Goal: Check status: Check status

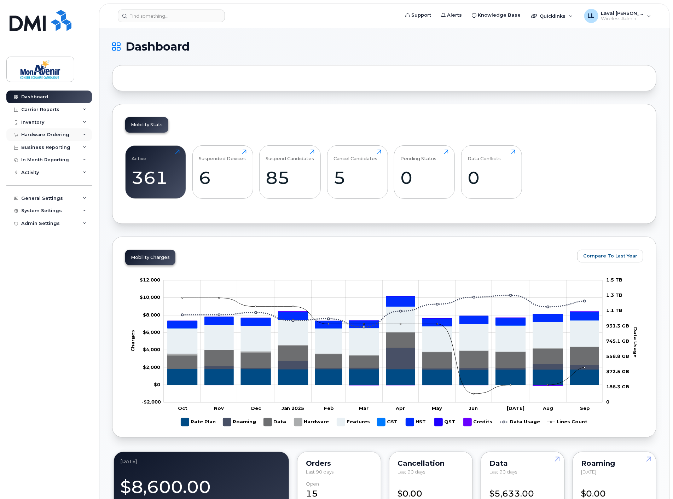
click at [38, 132] on div "Hardware Ordering" at bounding box center [49, 134] width 86 height 13
click at [35, 163] on div "Orders" at bounding box center [32, 161] width 17 height 6
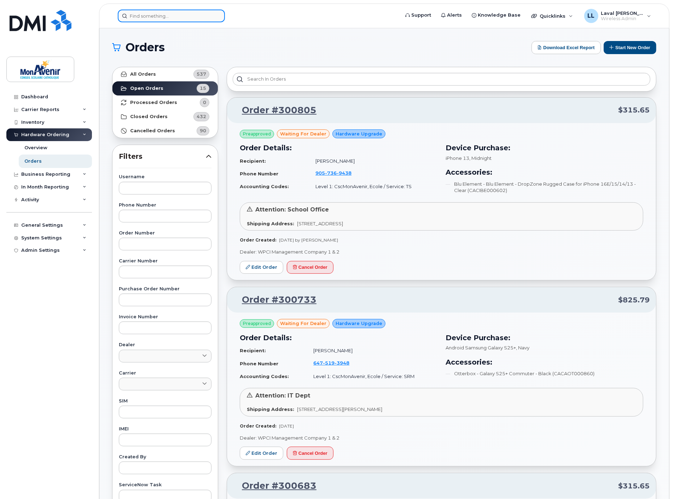
click at [175, 15] on input at bounding box center [171, 16] width 107 height 13
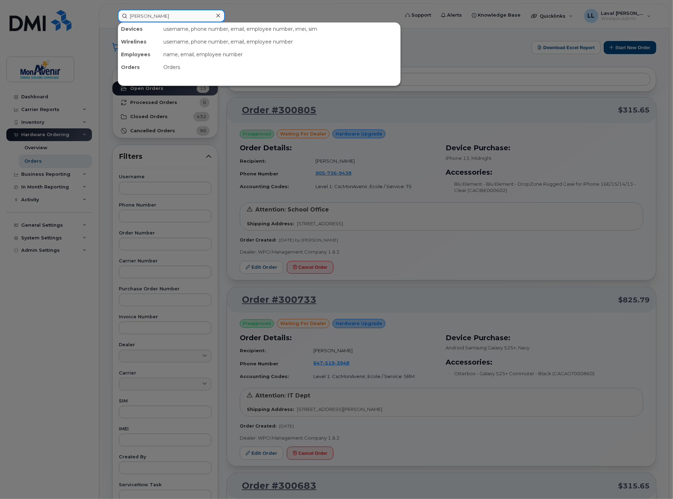
type input "liam"
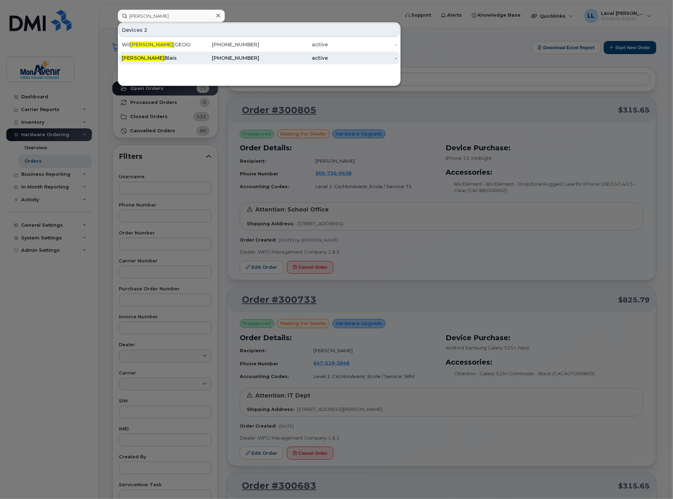
click at [138, 57] on div "Liam Blais" at bounding box center [156, 57] width 69 height 7
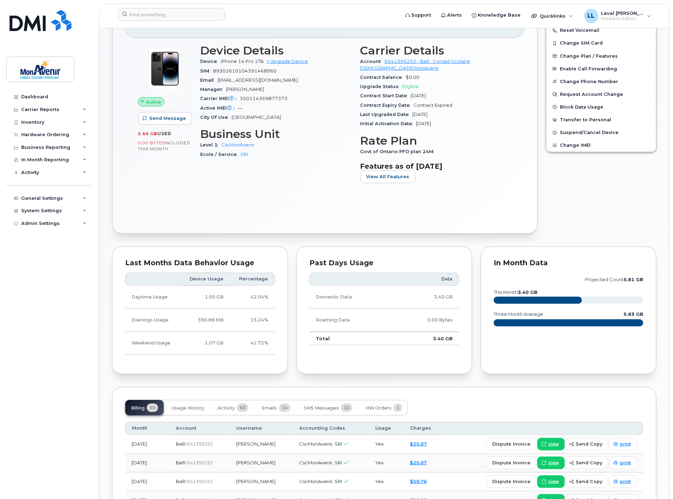
scroll to position [275, 0]
